Goal: Task Accomplishment & Management: Manage account settings

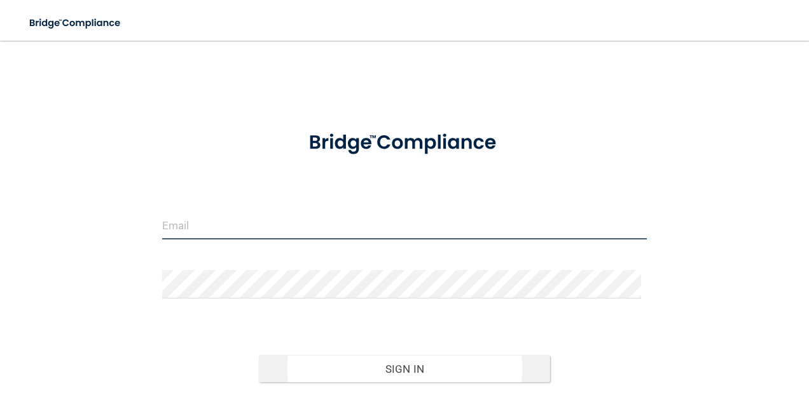
type input "[EMAIL_ADDRESS][DOMAIN_NAME]"
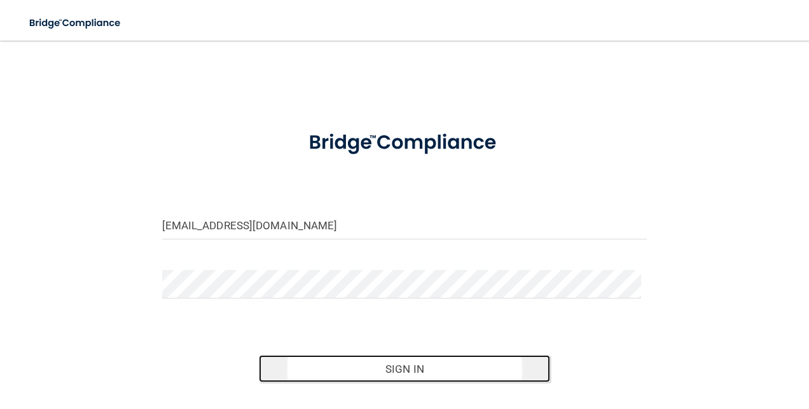
click at [381, 375] on button "Sign In" at bounding box center [404, 369] width 291 height 28
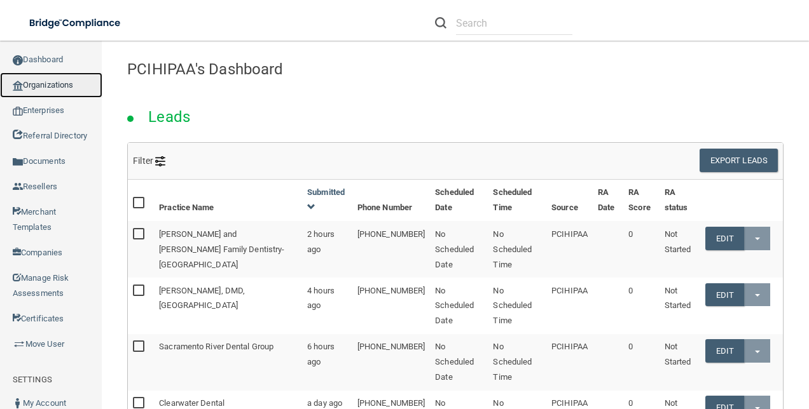
click at [52, 95] on link "Organizations" at bounding box center [51, 84] width 102 height 25
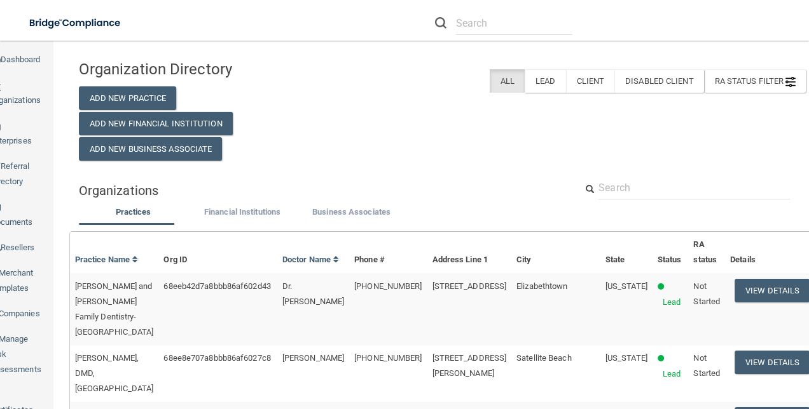
click at [650, 186] on input "text" at bounding box center [693, 188] width 191 height 24
paste input "India [PERSON_NAME]"
type input "India [PERSON_NAME]"
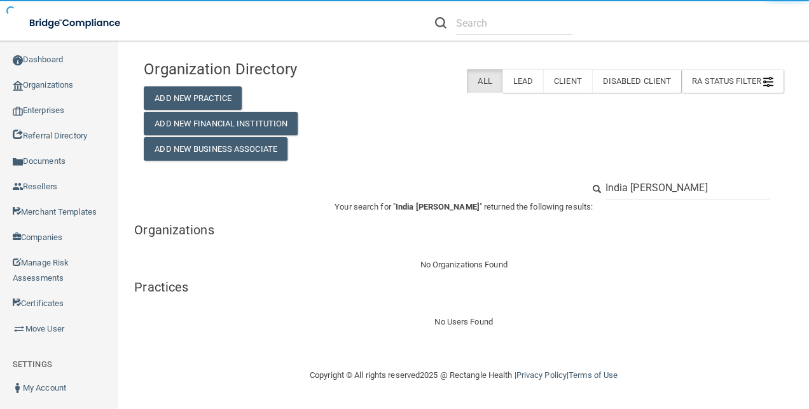
drag, startPoint x: 629, startPoint y: 189, endPoint x: 554, endPoint y: 185, distance: 75.1
click at [554, 185] on div "India [PERSON_NAME]" at bounding box center [463, 188] width 659 height 24
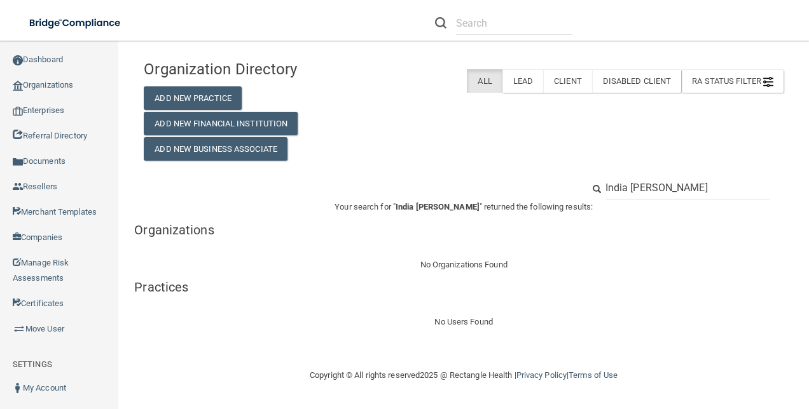
type input "[PERSON_NAME]"
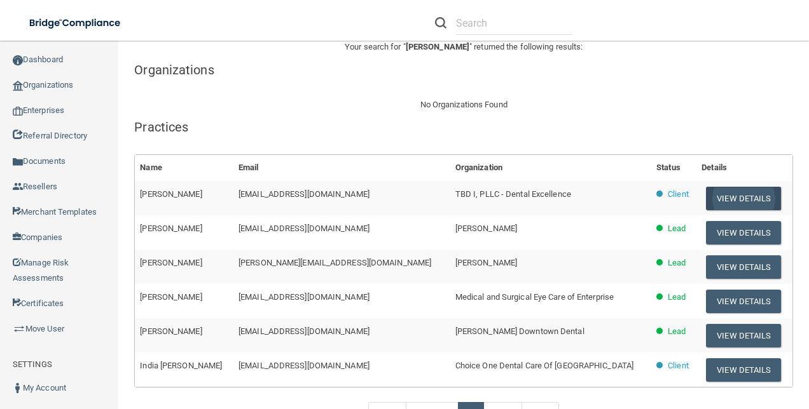
scroll to position [245, 0]
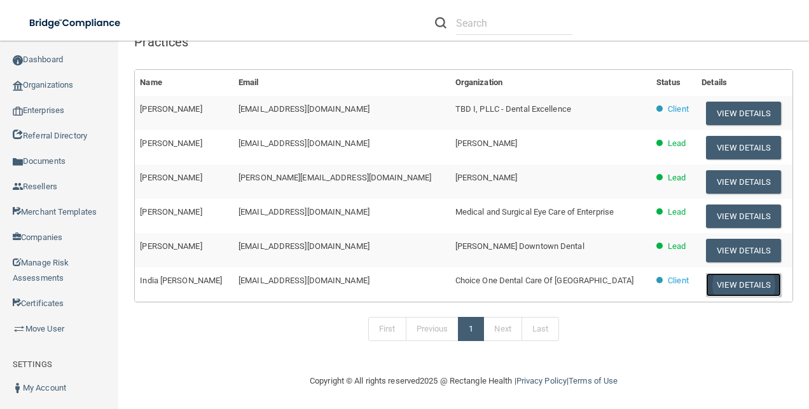
click at [706, 278] on button "View Details" at bounding box center [743, 285] width 75 height 24
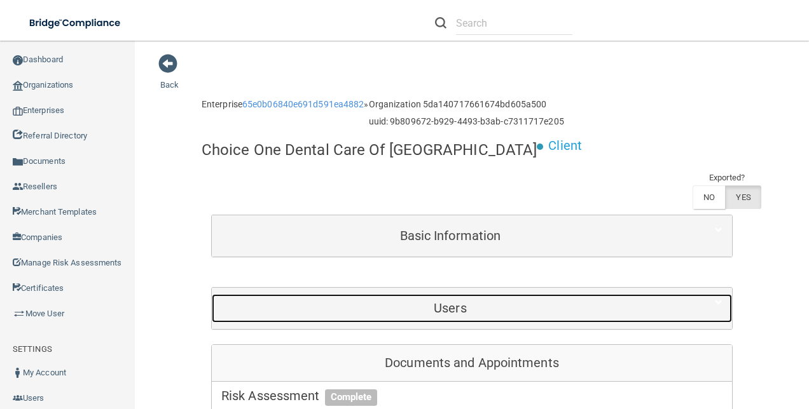
click at [455, 298] on div "Users" at bounding box center [450, 308] width 477 height 29
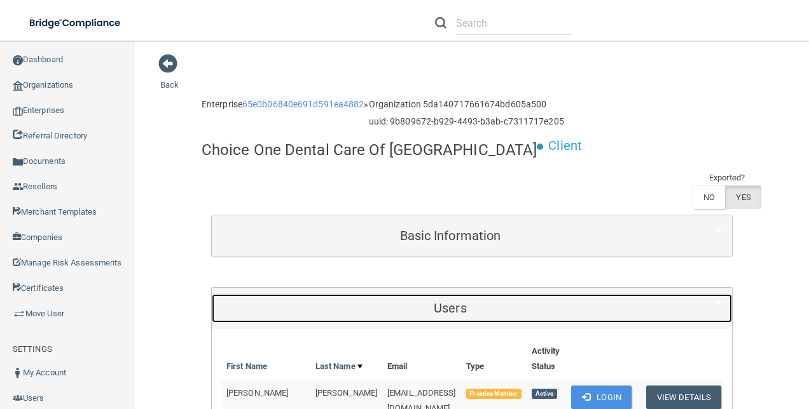
scroll to position [381, 0]
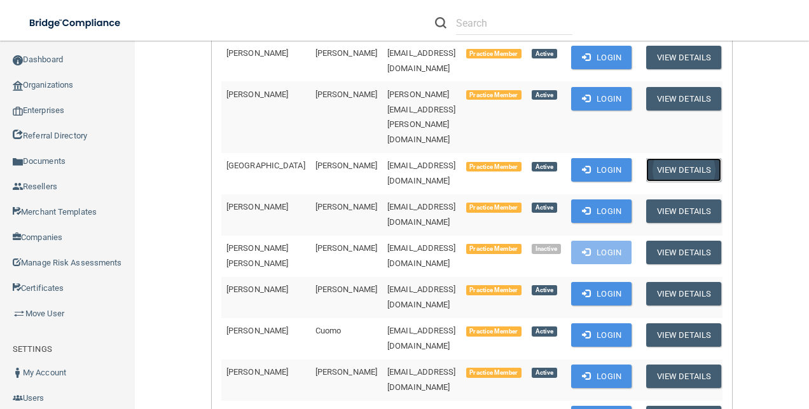
click at [676, 158] on button "View Details" at bounding box center [683, 170] width 75 height 24
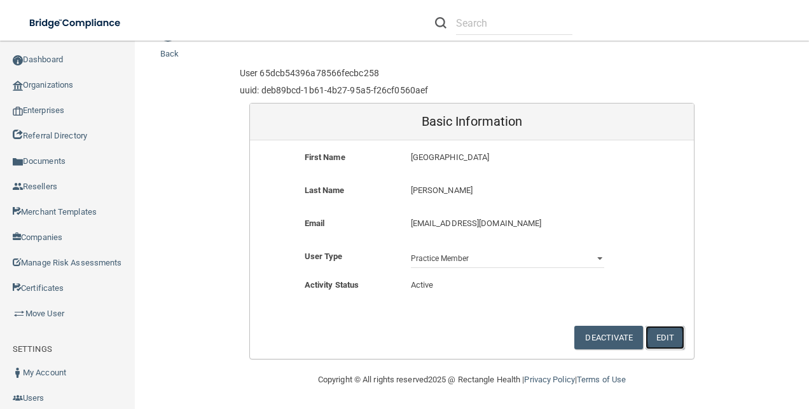
click at [656, 338] on button "Edit" at bounding box center [664, 338] width 39 height 24
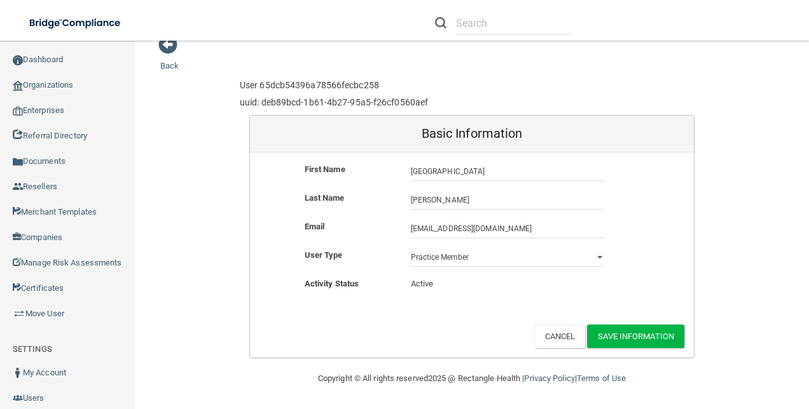
scroll to position [18, 0]
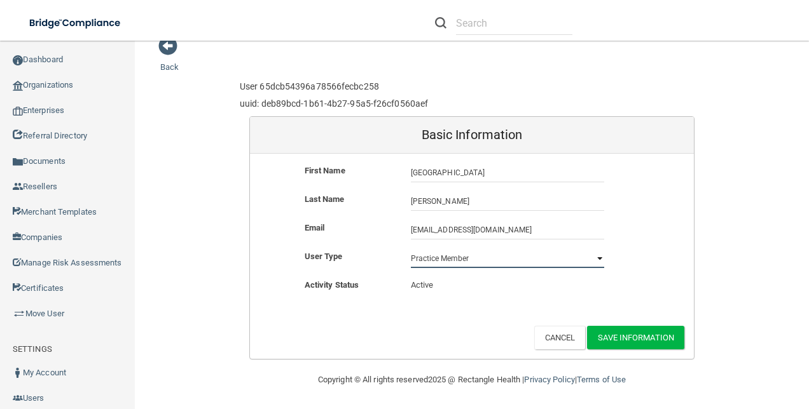
click at [558, 264] on select "Practice Admin Practice Member Financial Institution Admin Business Associate A…" at bounding box center [507, 258] width 193 height 19
select select "practice_admin"
click at [411, 249] on select "Practice Admin Practice Member Financial Institution Admin Business Associate A…" at bounding box center [507, 258] width 193 height 19
click at [636, 339] on button "Save Information" at bounding box center [635, 338] width 97 height 24
